Goal: Check status: Verify the current state of an ongoing process or item

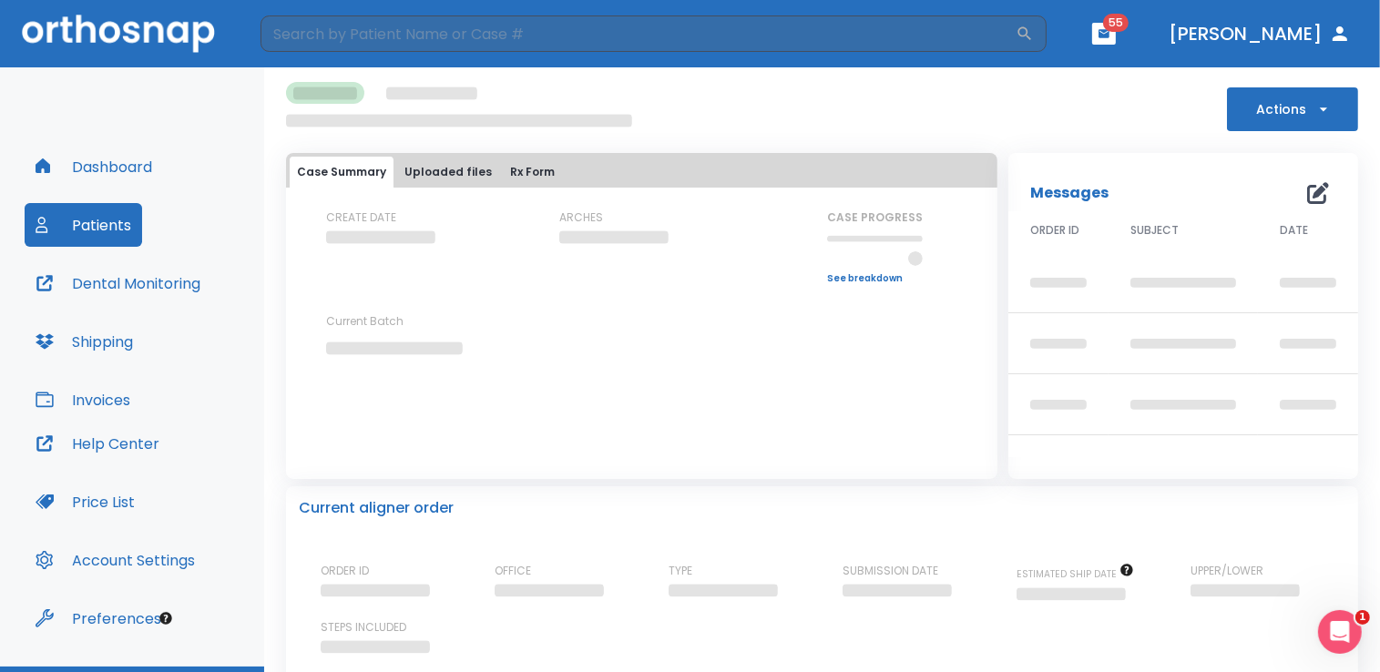
click at [107, 223] on button "Patients" at bounding box center [84, 225] width 118 height 44
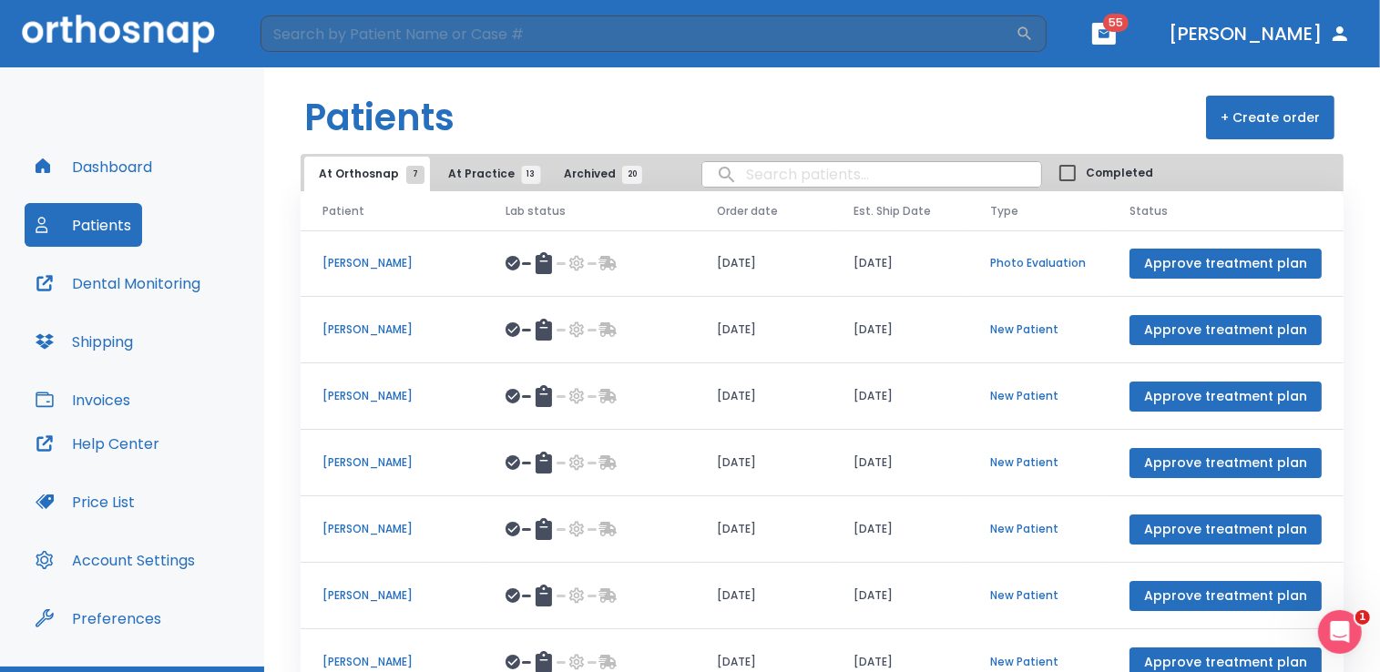
click at [382, 259] on p "[PERSON_NAME]" at bounding box center [392, 263] width 139 height 16
